Goal: Task Accomplishment & Management: Use online tool/utility

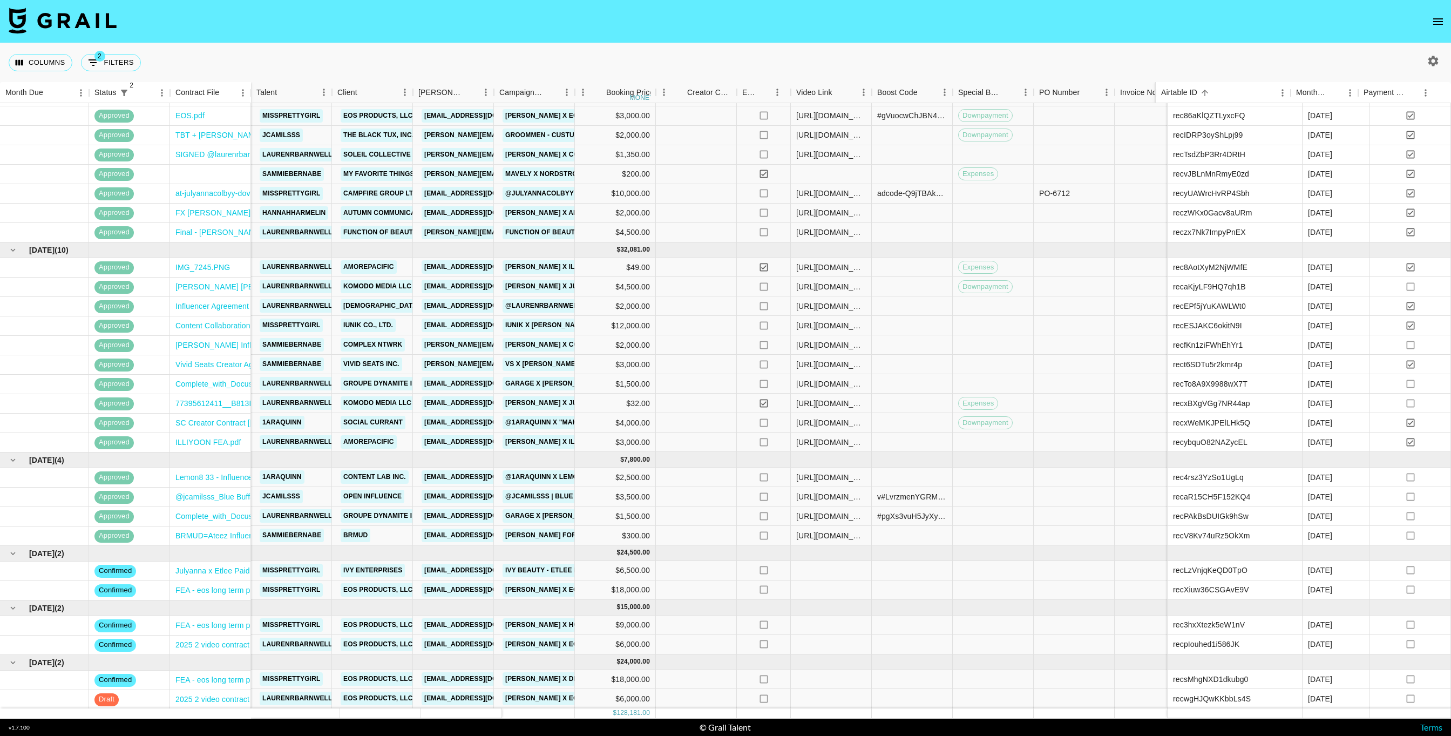
scroll to position [63, 326]
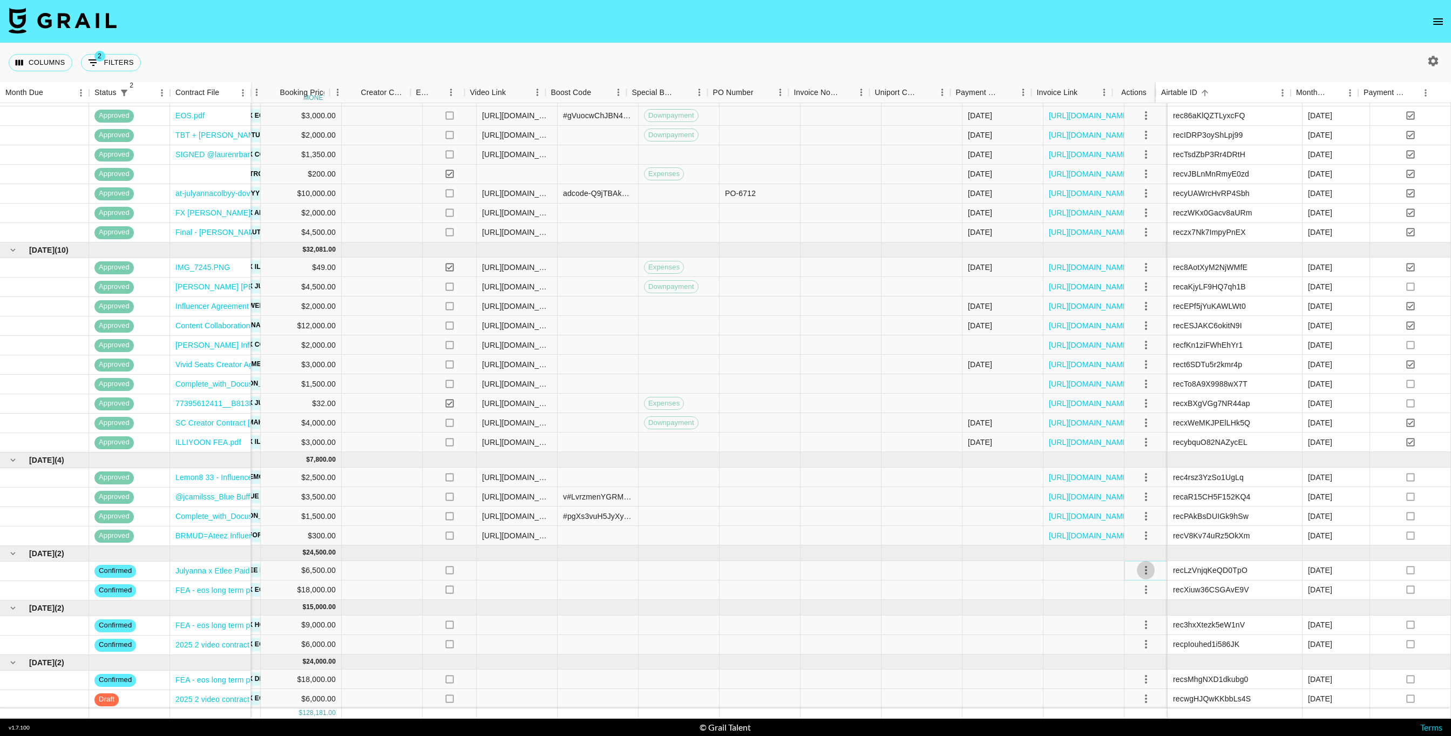
click at [1139, 563] on icon "select merge strategy" at bounding box center [1145, 569] width 13 height 13
click at [1138, 615] on li "Draft Created" at bounding box center [1134, 620] width 70 height 19
click at [1063, 563] on div at bounding box center [1083, 570] width 81 height 19
click at [1139, 583] on icon "select merge strategy" at bounding box center [1145, 589] width 13 height 13
click at [1140, 636] on li "Draft Created" at bounding box center [1134, 639] width 70 height 19
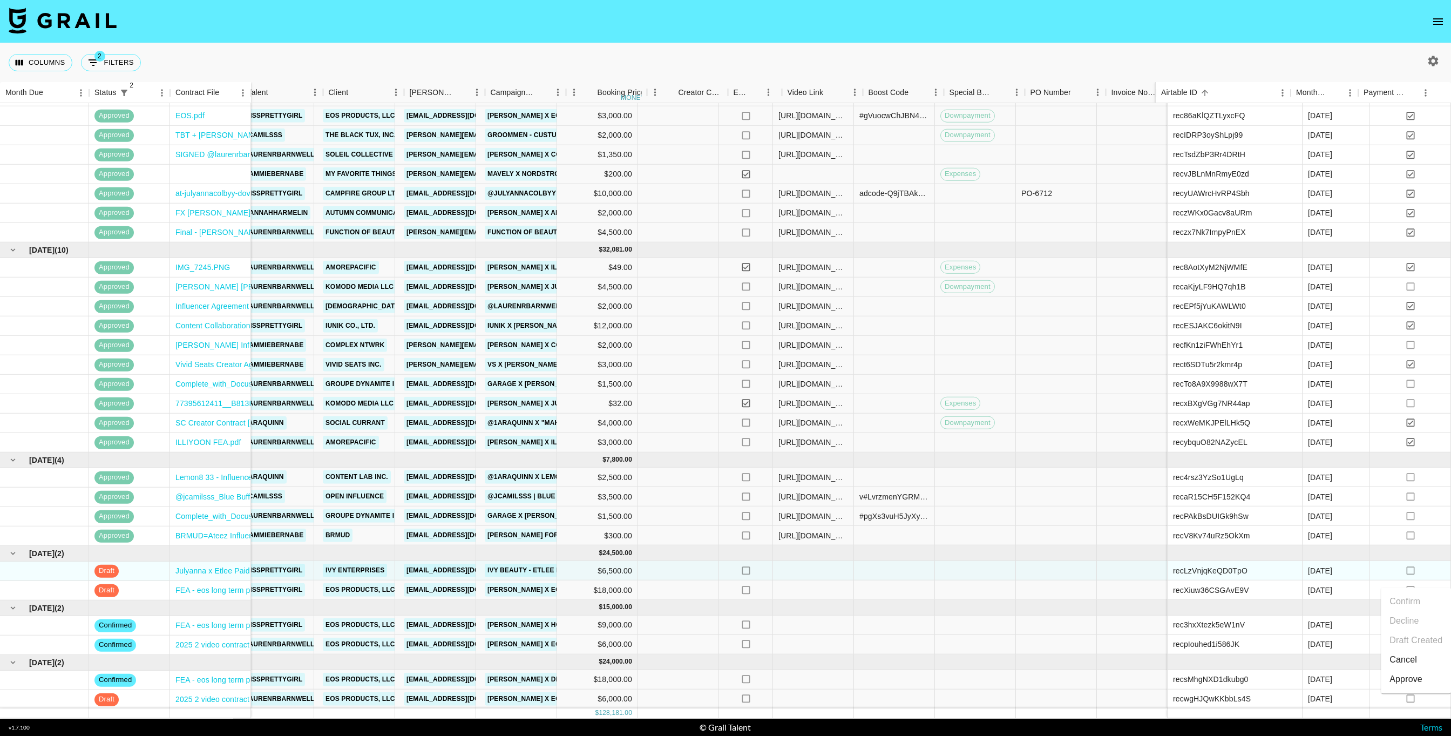
scroll to position [63, 0]
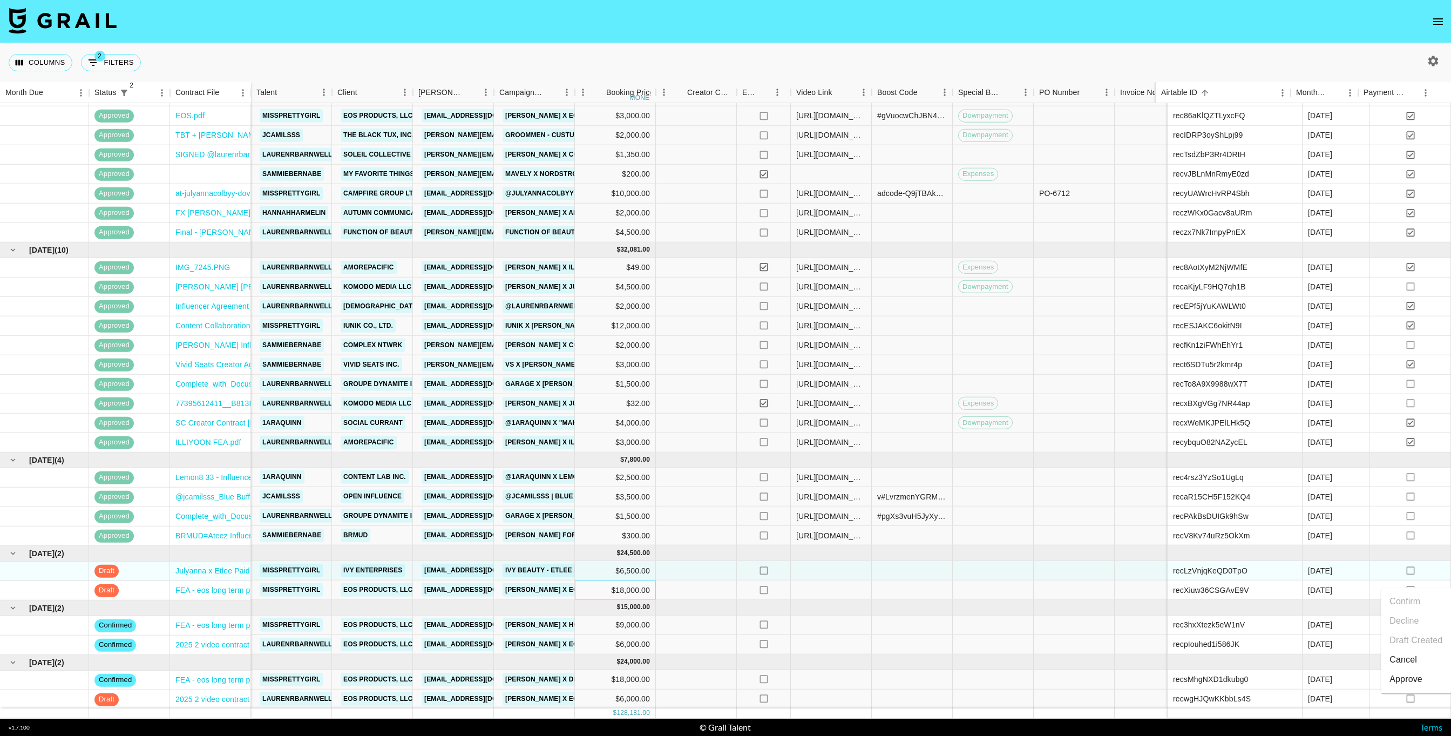
click at [632, 580] on div "$18,000.00" at bounding box center [615, 589] width 81 height 19
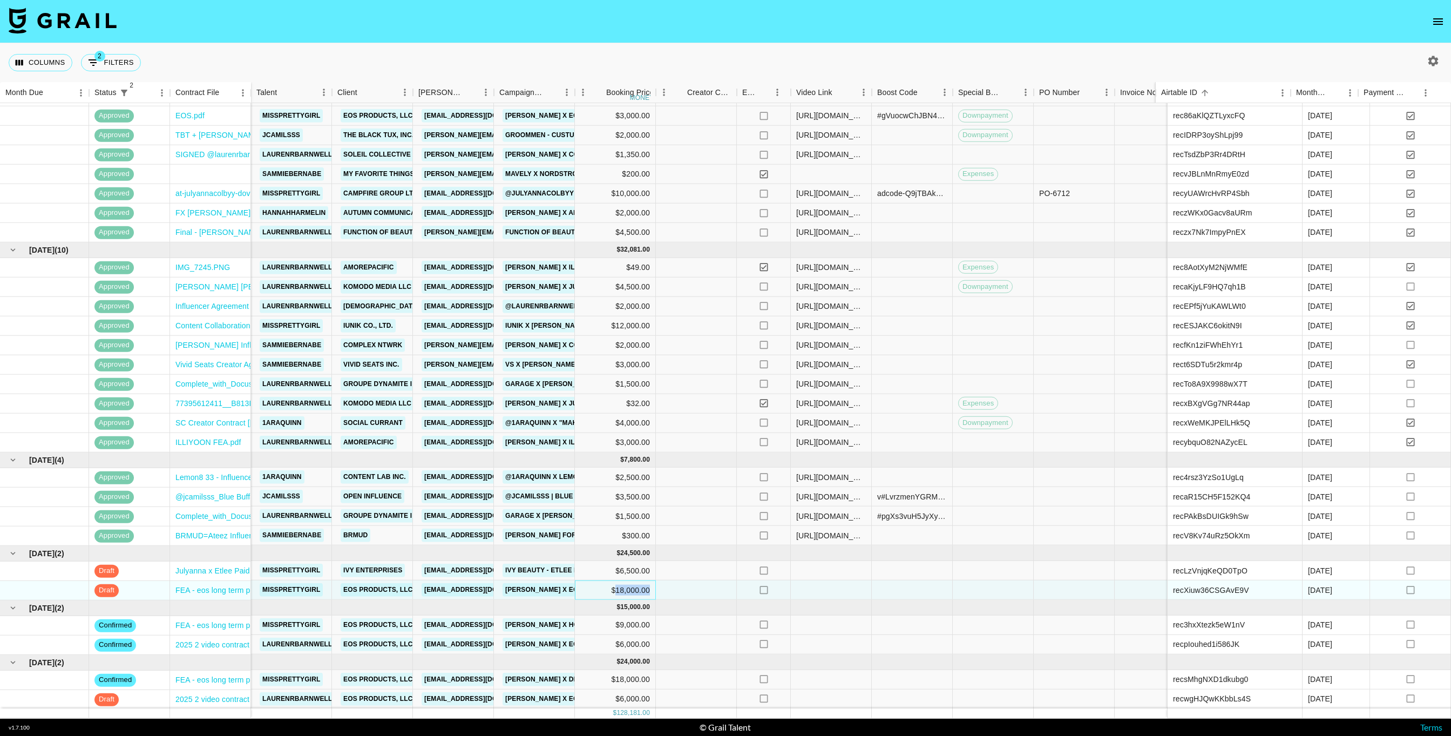
click at [632, 580] on div "$18,000.00" at bounding box center [615, 589] width 81 height 19
drag, startPoint x: 627, startPoint y: 579, endPoint x: 586, endPoint y: 576, distance: 41.1
click at [586, 585] on input "18000" at bounding box center [614, 589] width 79 height 9
type input "1"
type input "9000"
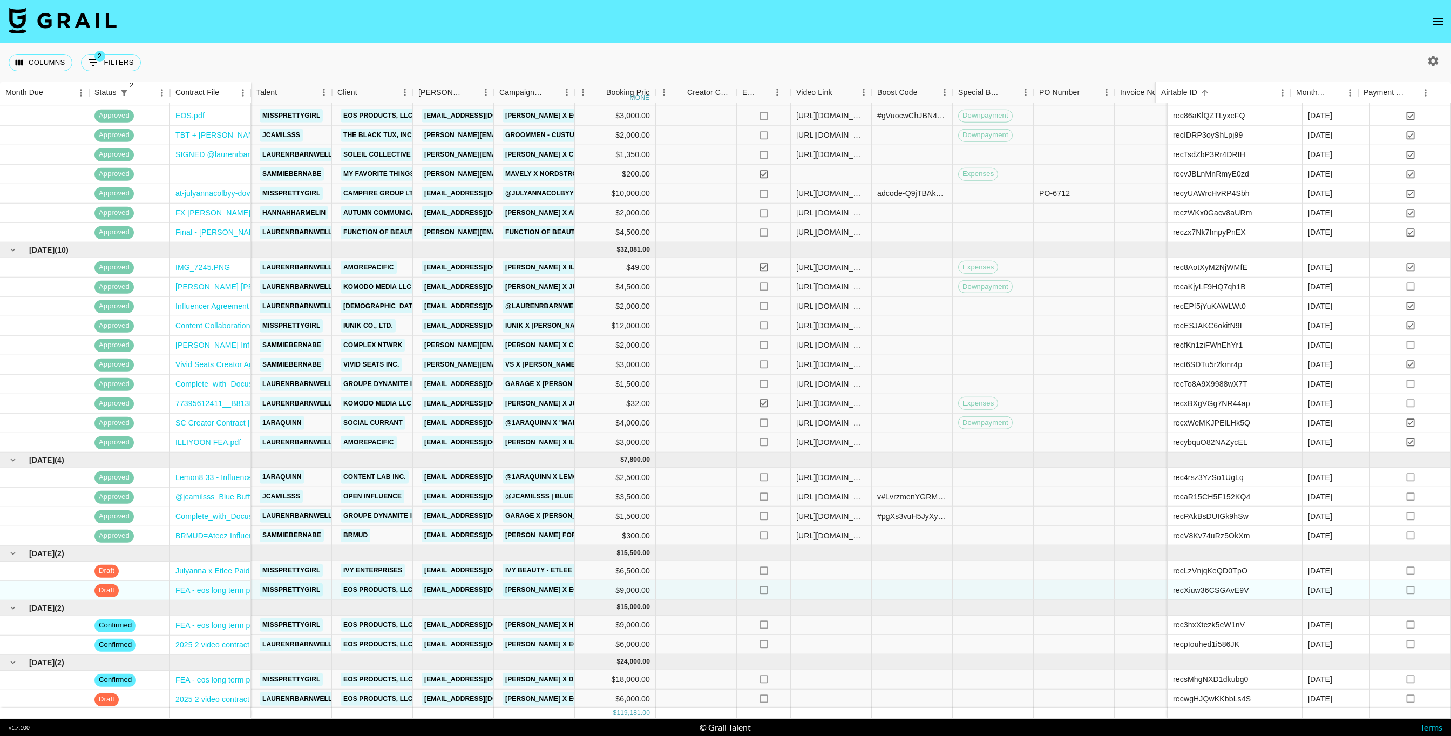
click at [1432, 58] on icon "button" at bounding box center [1433, 61] width 10 height 10
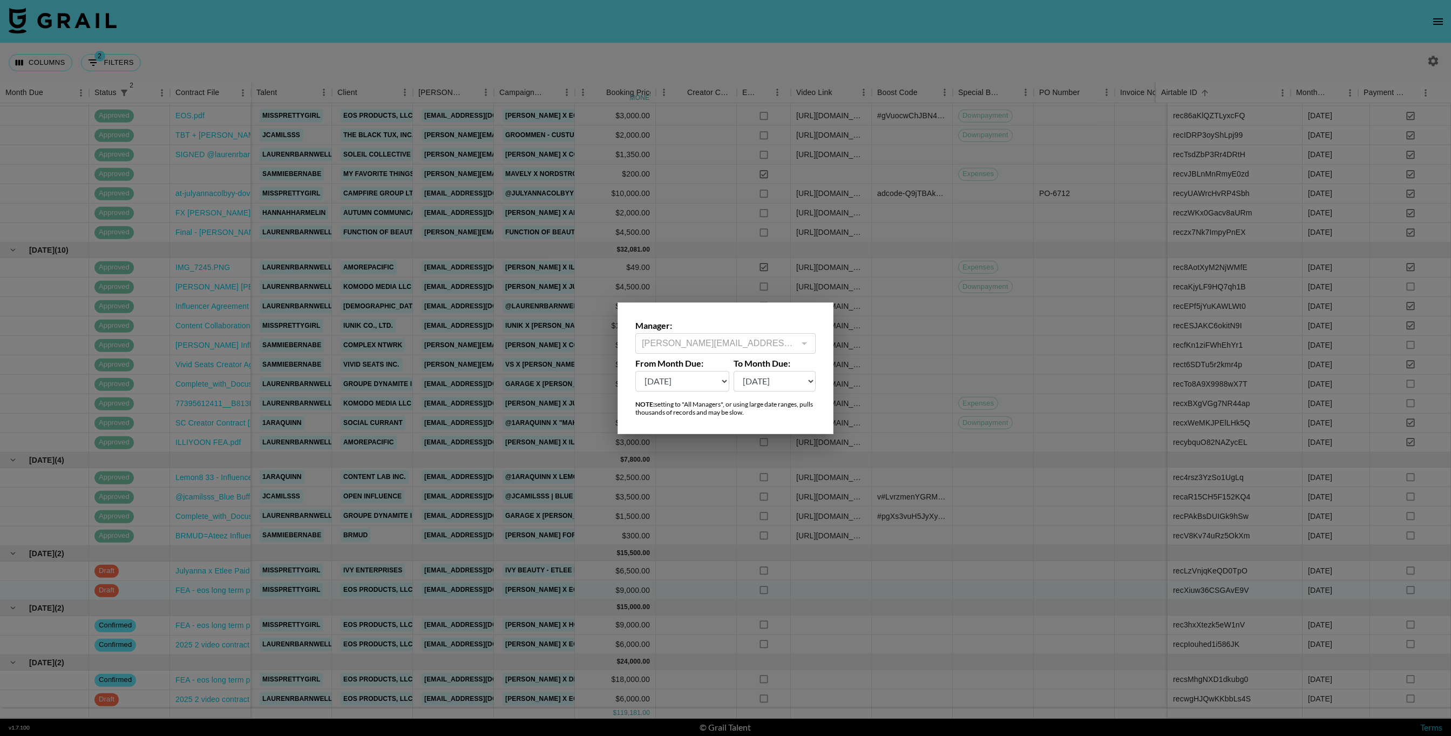
click at [699, 386] on select "[DATE] Aug '[DATE] Jun '[DATE] Apr '[DATE] Feb '[DATE] Dec '[DATE] Oct '[DATE] …" at bounding box center [682, 381] width 94 height 21
select select "[DATE]"
click at [635, 371] on select "[DATE] Aug '[DATE] Jun '[DATE] Apr '[DATE] Feb '[DATE] Dec '[DATE] Oct '[DATE] …" at bounding box center [682, 381] width 94 height 21
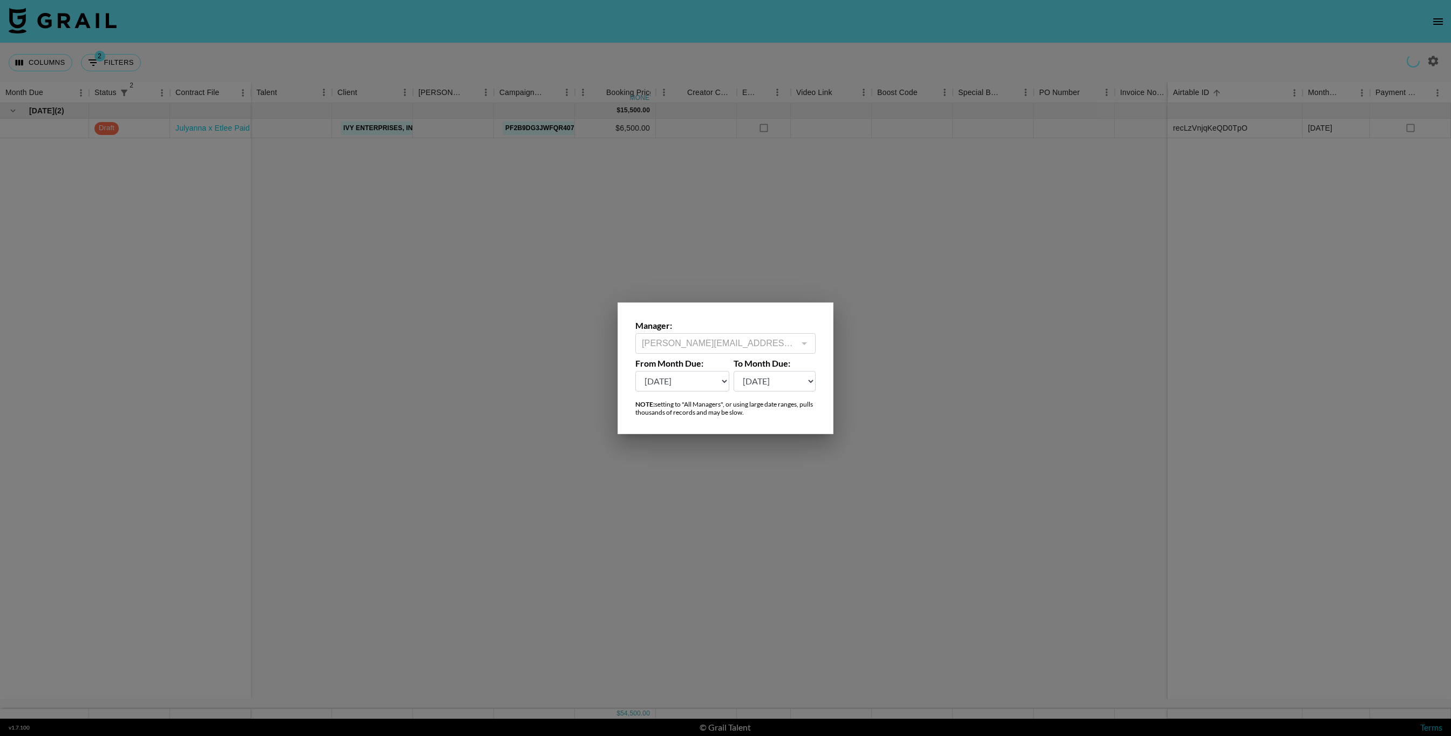
scroll to position [0, 0]
click at [723, 66] on div at bounding box center [725, 368] width 1451 height 736
